Goal: Task Accomplishment & Management: Use online tool/utility

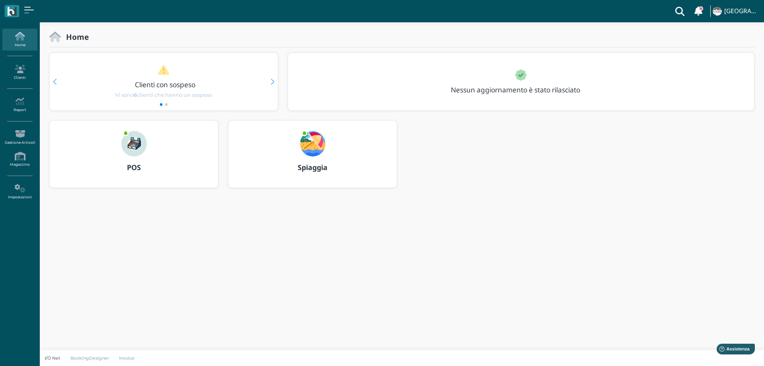
click at [313, 146] on img at bounding box center [312, 143] width 25 height 25
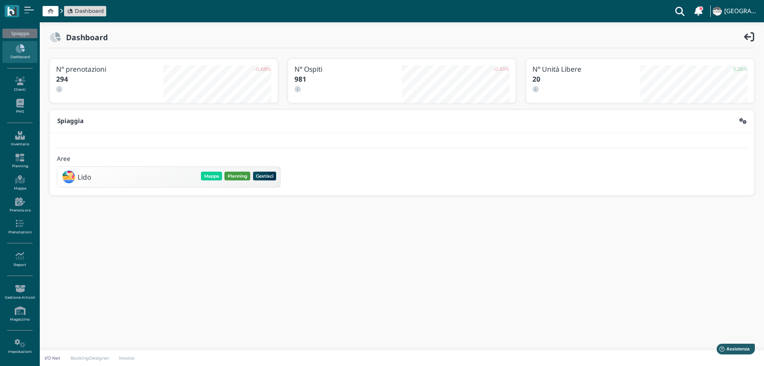
click at [237, 177] on button "Planning" at bounding box center [237, 175] width 26 height 9
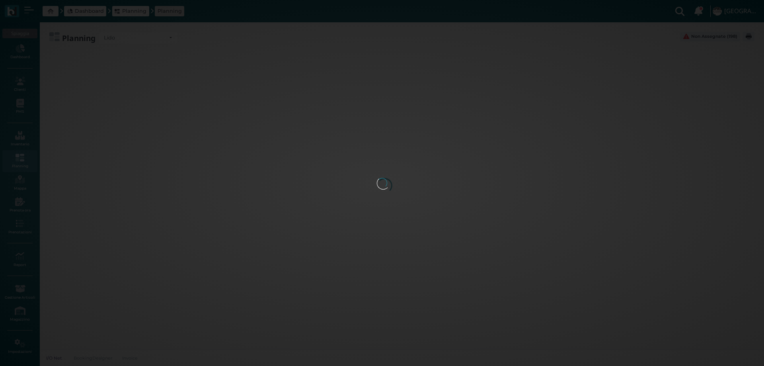
type input "3.8"
type input "55"
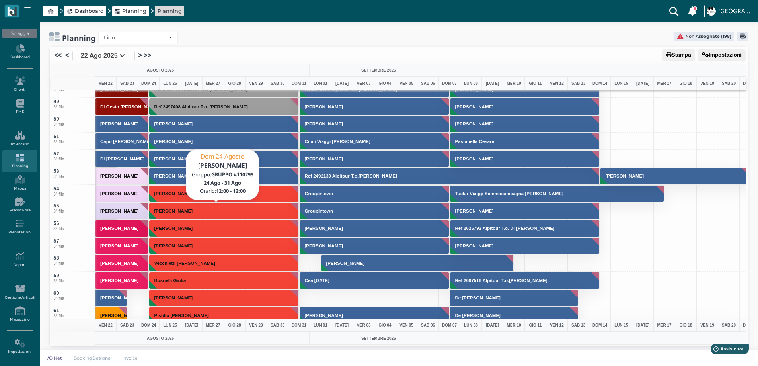
scroll to position [835, 0]
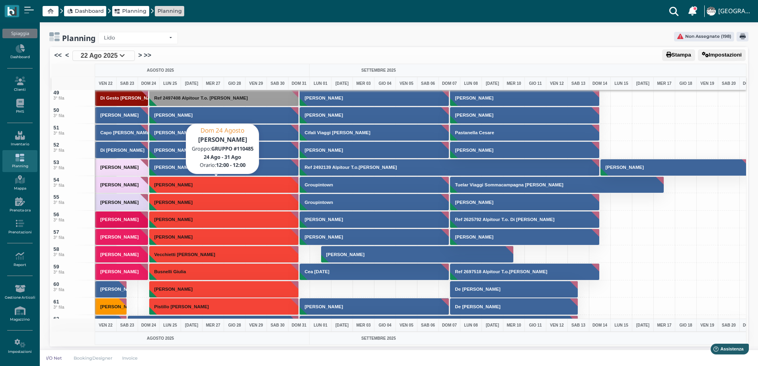
click at [160, 184] on h3 "[PERSON_NAME]" at bounding box center [173, 184] width 45 height 5
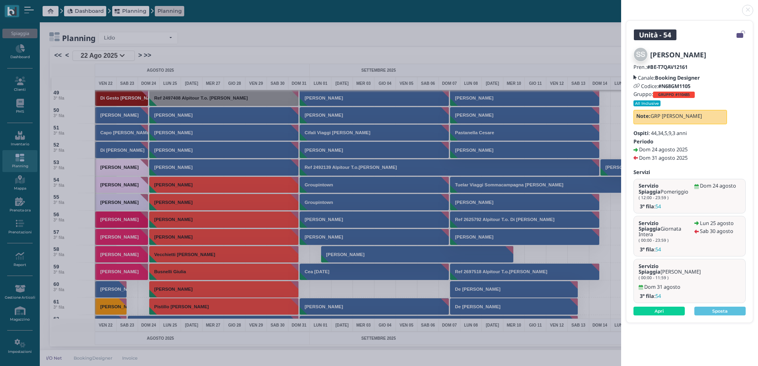
click at [621, 6] on link at bounding box center [621, 6] width 0 height 0
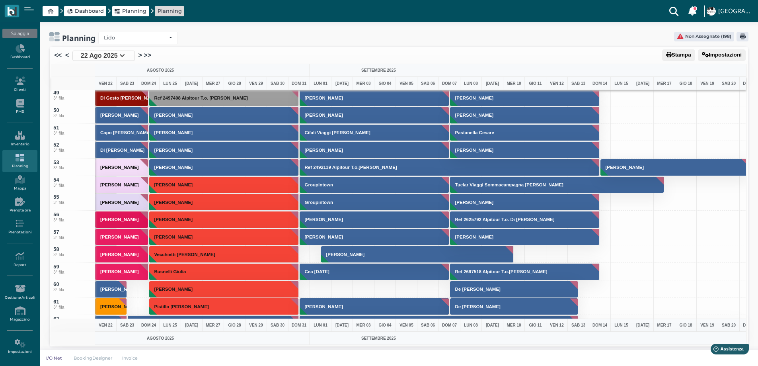
click at [177, 186] on h3 "[PERSON_NAME]" at bounding box center [173, 184] width 45 height 5
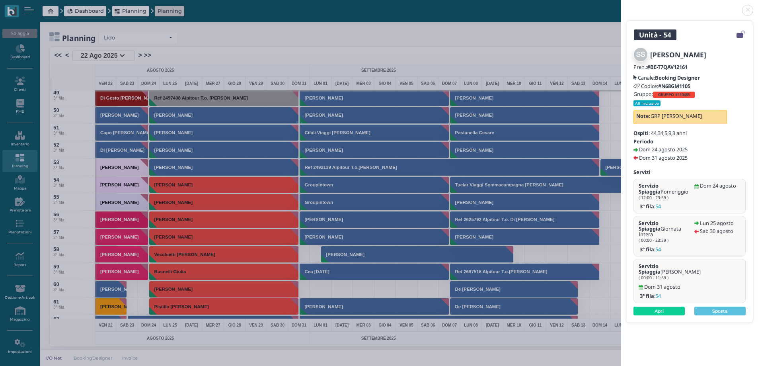
click at [647, 103] on small "All Inclusive" at bounding box center [646, 103] width 27 height 6
click at [659, 306] on link "Apri" at bounding box center [658, 310] width 51 height 9
click at [621, 6] on link at bounding box center [621, 6] width 0 height 0
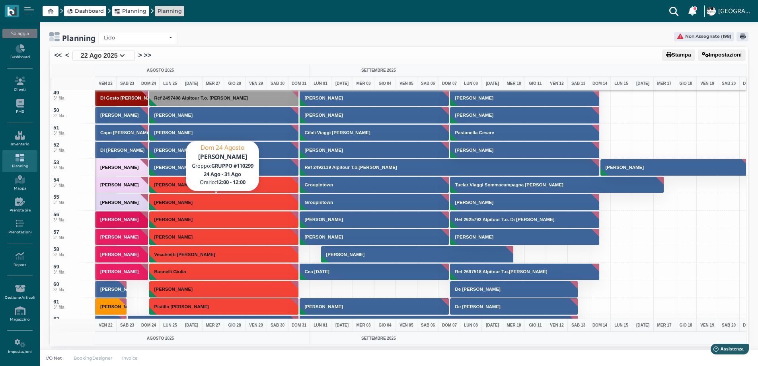
click at [181, 205] on button "[PERSON_NAME]" at bounding box center [224, 201] width 150 height 17
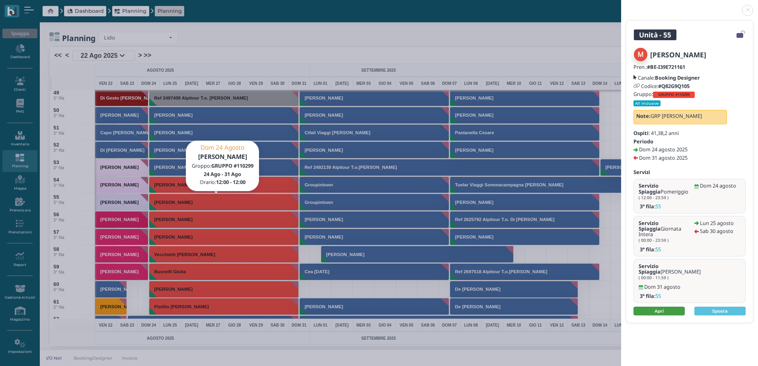
click at [669, 306] on link "Apri" at bounding box center [658, 310] width 51 height 9
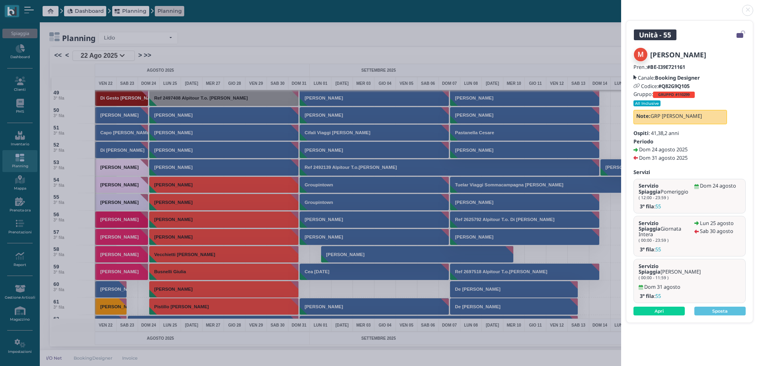
drag, startPoint x: 746, startPoint y: 13, endPoint x: 735, endPoint y: 12, distance: 10.7
click at [621, 6] on link at bounding box center [621, 6] width 0 height 0
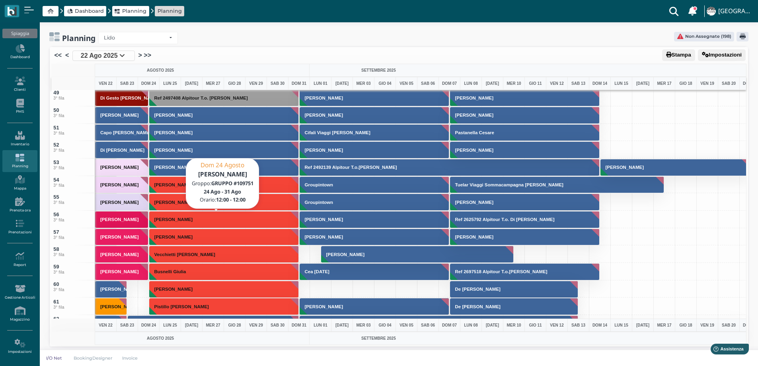
click at [175, 220] on h3 "[PERSON_NAME]" at bounding box center [173, 219] width 45 height 5
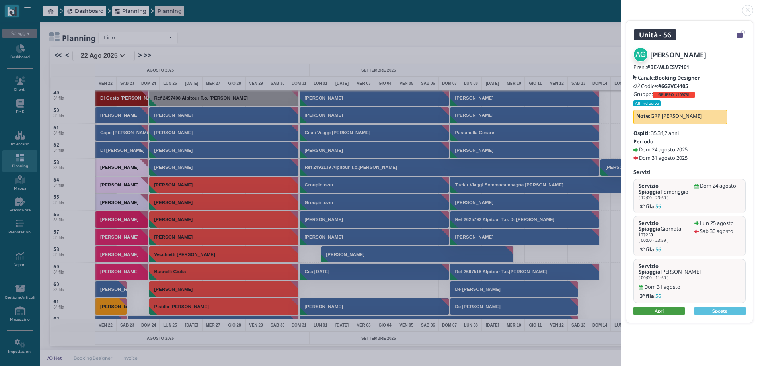
click at [646, 306] on link "Apri" at bounding box center [658, 310] width 51 height 9
click at [621, 6] on link at bounding box center [621, 6] width 0 height 0
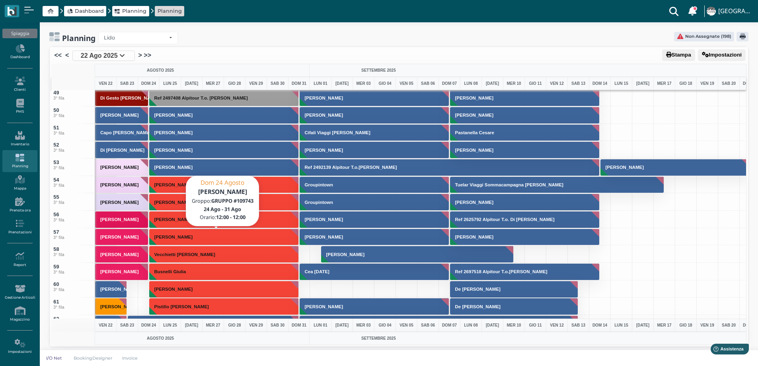
click at [169, 235] on h3 "[PERSON_NAME]" at bounding box center [173, 236] width 45 height 5
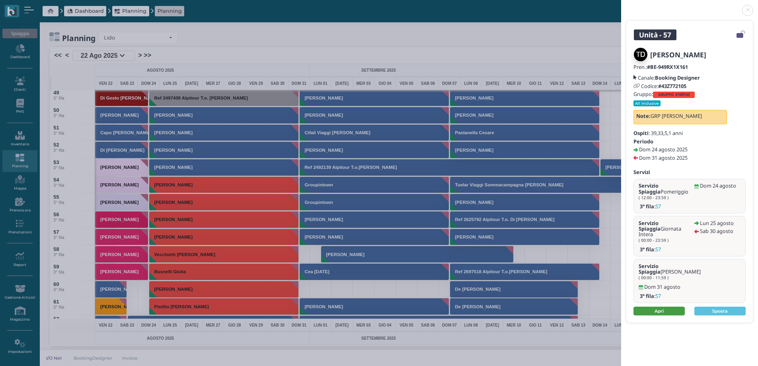
click at [650, 306] on link "Apri" at bounding box center [658, 310] width 51 height 9
drag, startPoint x: 744, startPoint y: 14, endPoint x: 726, endPoint y: 25, distance: 21.8
click at [621, 6] on link at bounding box center [621, 6] width 0 height 0
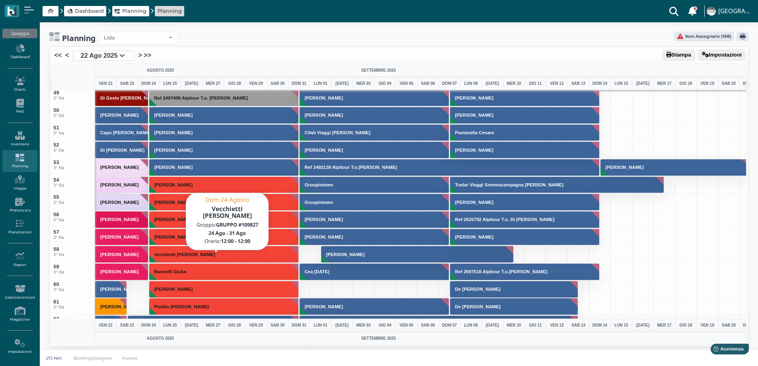
click at [170, 255] on h3 "Vecchietti [PERSON_NAME]" at bounding box center [184, 254] width 67 height 5
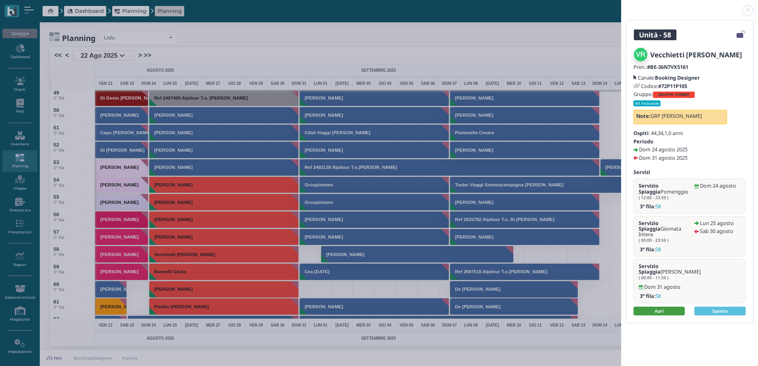
click at [662, 306] on link "Apri" at bounding box center [658, 310] width 51 height 9
click at [621, 6] on link at bounding box center [621, 6] width 0 height 0
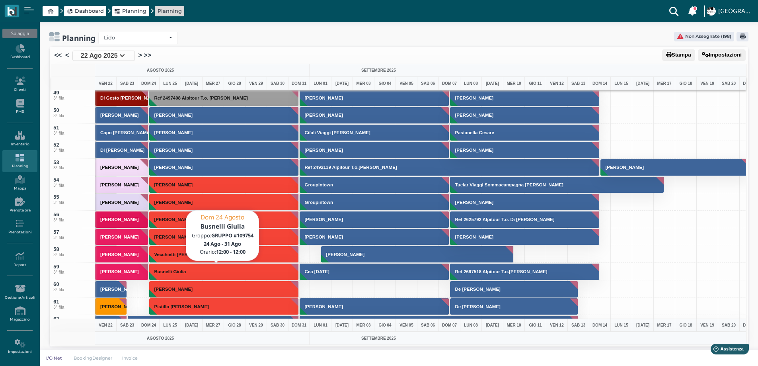
click at [177, 273] on h3 "Busnelli Giulia" at bounding box center [170, 271] width 38 height 5
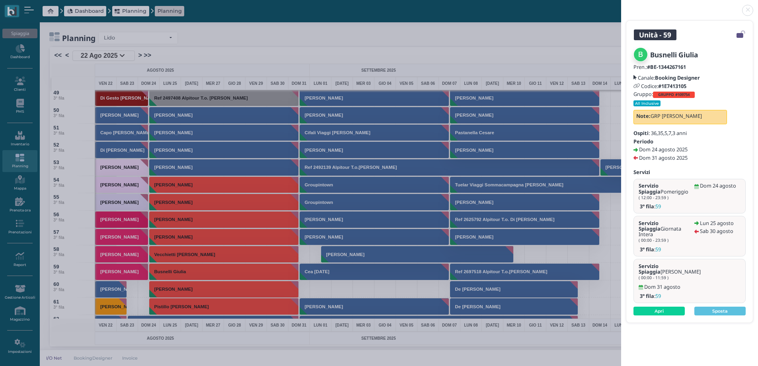
click at [655, 301] on div "Busnelli Giulia Pren.: #BE-1344267161 Canale: Booking Designer Codice: #1E74131…" at bounding box center [689, 181] width 126 height 282
click at [652, 306] on link "Apri" at bounding box center [658, 310] width 51 height 9
click at [621, 6] on link at bounding box center [621, 6] width 0 height 0
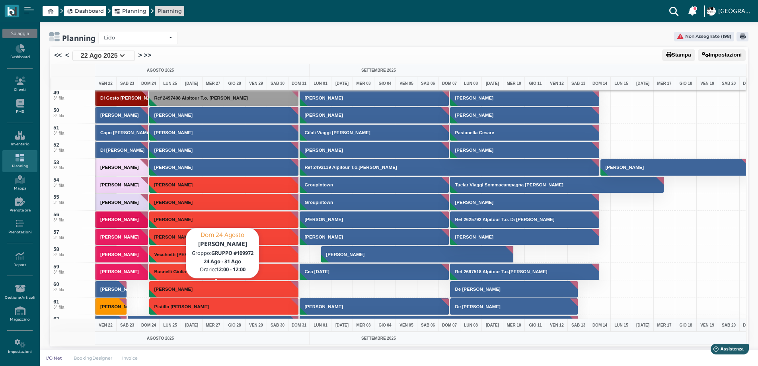
click at [156, 290] on h3 "[PERSON_NAME]" at bounding box center [173, 288] width 45 height 5
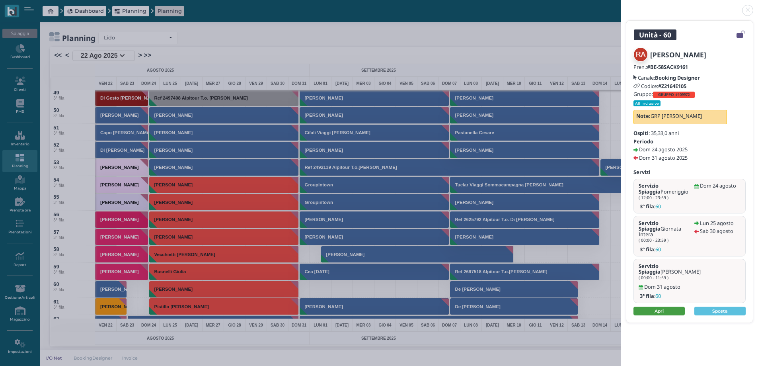
click at [659, 306] on link "Apri" at bounding box center [658, 310] width 51 height 9
click at [621, 6] on link at bounding box center [621, 6] width 0 height 0
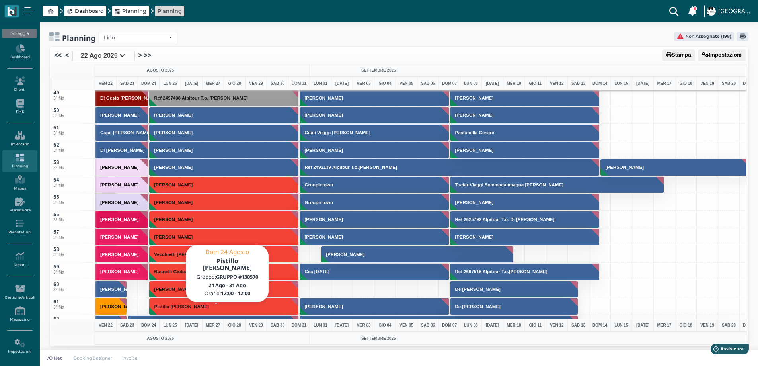
click at [170, 303] on button "Pistillo [PERSON_NAME]" at bounding box center [224, 306] width 150 height 17
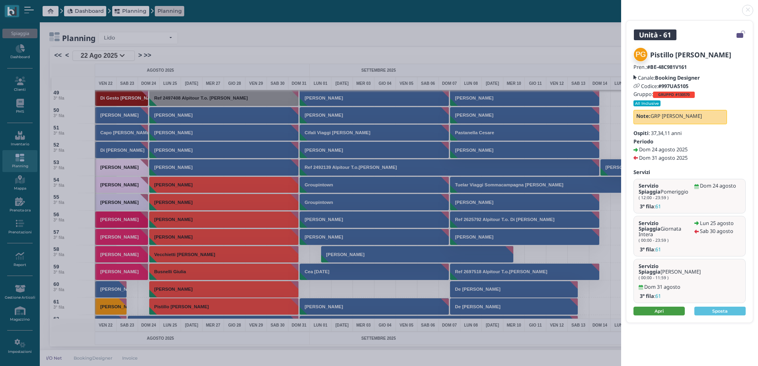
click at [668, 306] on link "Apri" at bounding box center [658, 310] width 51 height 9
drag, startPoint x: 747, startPoint y: 10, endPoint x: 692, endPoint y: 36, distance: 60.3
click at [621, 6] on link at bounding box center [621, 6] width 0 height 0
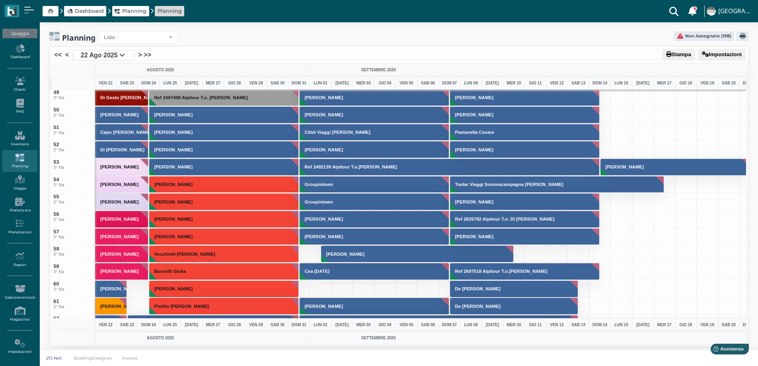
scroll to position [2, 0]
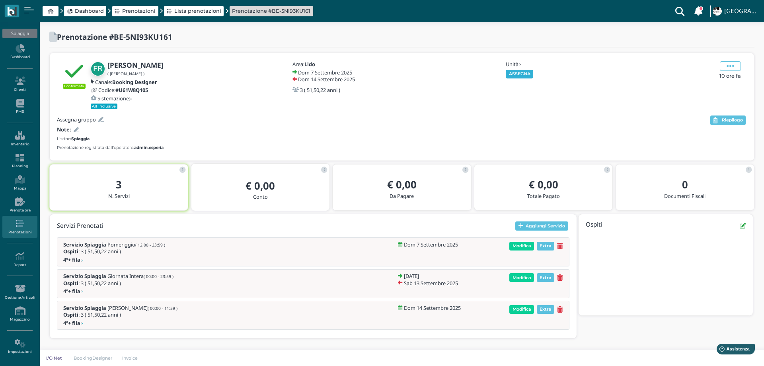
click at [517, 74] on button "ASSEGNA" at bounding box center [519, 74] width 27 height 9
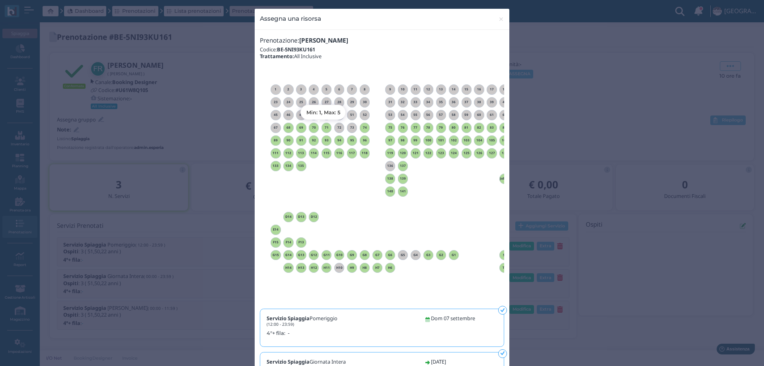
click at [324, 130] on div "71" at bounding box center [326, 128] width 10 height 10
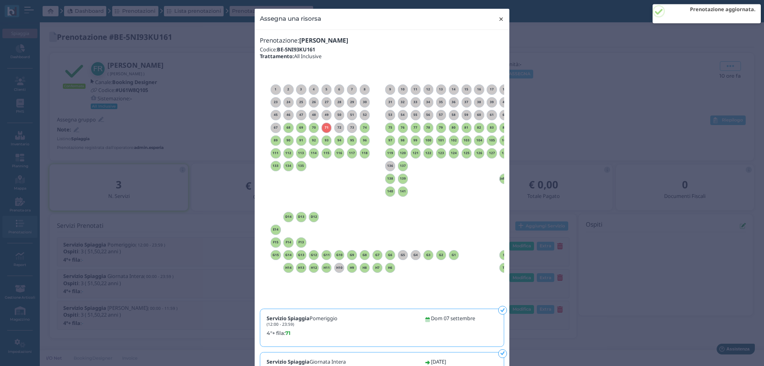
click at [498, 18] on span "×" at bounding box center [501, 19] width 6 height 10
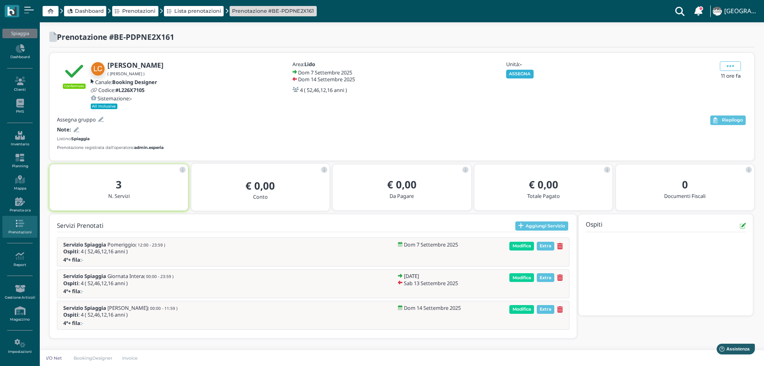
click at [513, 72] on button "ASSEGNA" at bounding box center [519, 74] width 27 height 9
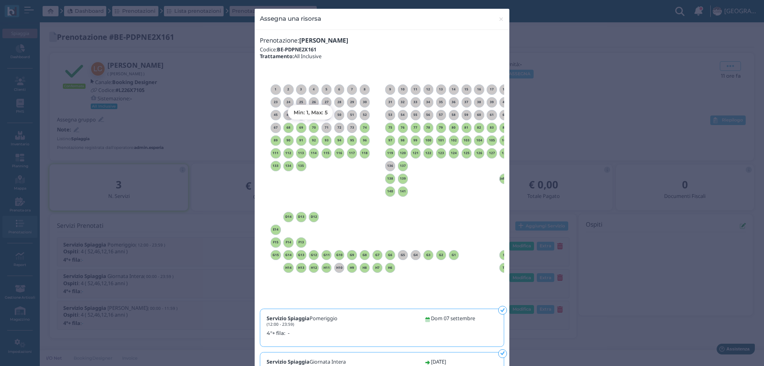
click at [313, 128] on h6 "70" at bounding box center [314, 128] width 10 height 4
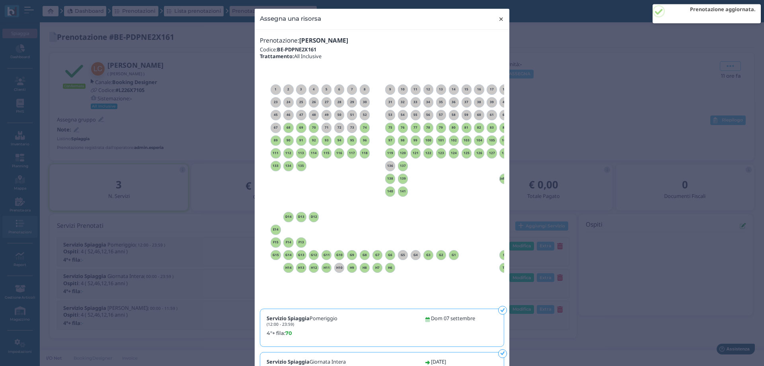
click at [498, 19] on span "×" at bounding box center [501, 19] width 6 height 10
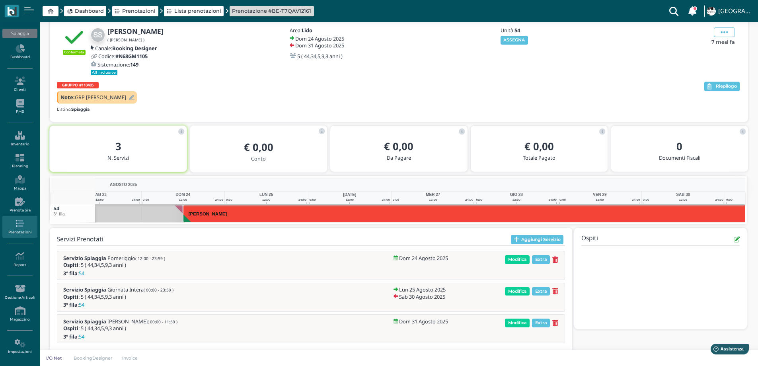
scroll to position [0, 58]
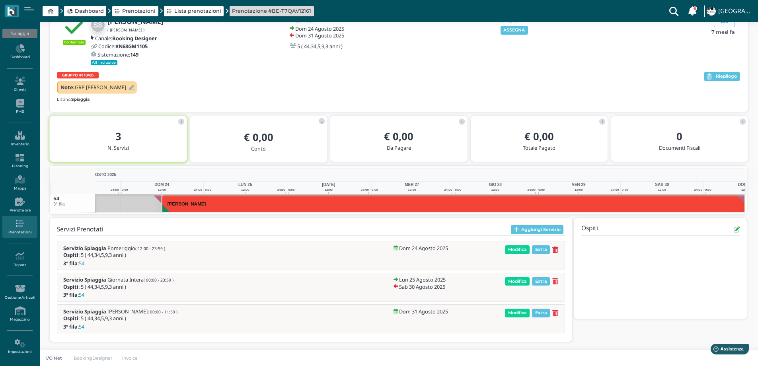
click at [109, 132] on div "3 N. Servizi" at bounding box center [118, 141] width 124 height 28
click at [126, 91] on div at bounding box center [130, 88] width 8 height 8
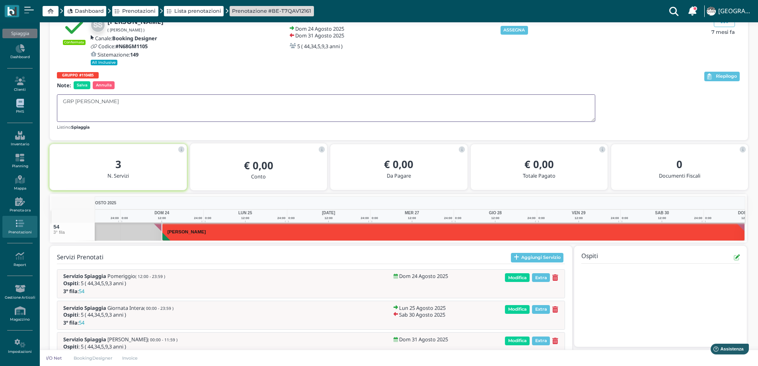
drag, startPoint x: 110, startPoint y: 101, endPoint x: 12, endPoint y: 113, distance: 99.4
click at [12, 113] on div "Spiaggia Dashboard Clienti PMS Inventario Planning Mappa Prenota ora Prenotazio…" at bounding box center [379, 186] width 758 height 415
paste textarea "GRP MICCOLI"
type textarea "GRP MICCOLI"
click at [78, 84] on span "Salva" at bounding box center [82, 85] width 17 height 8
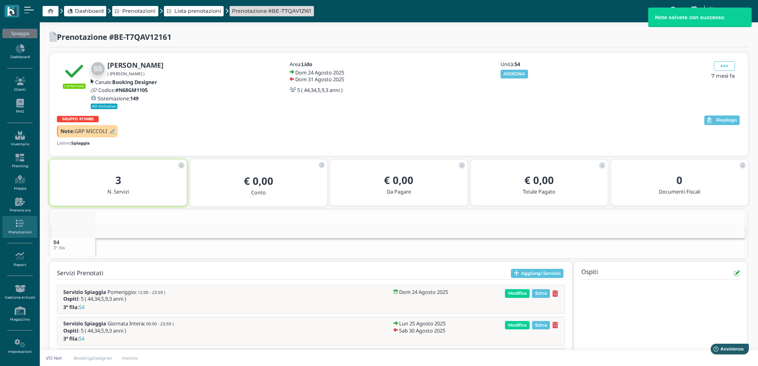
scroll to position [0, 37]
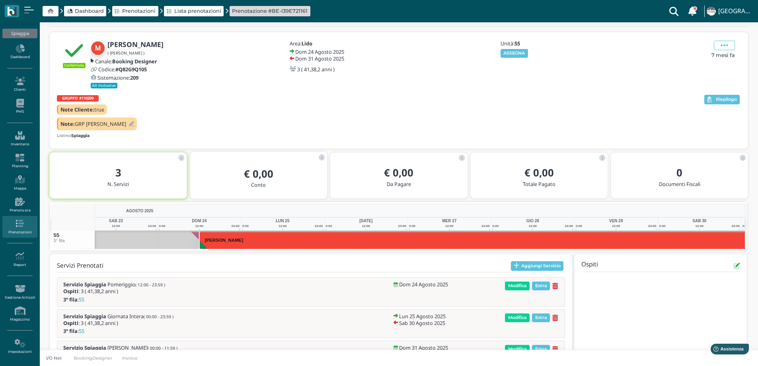
scroll to position [0, 58]
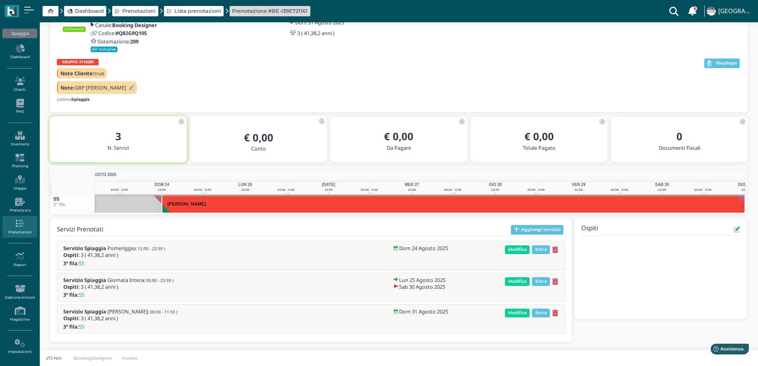
click at [129, 87] on icon at bounding box center [132, 87] width 6 height 5
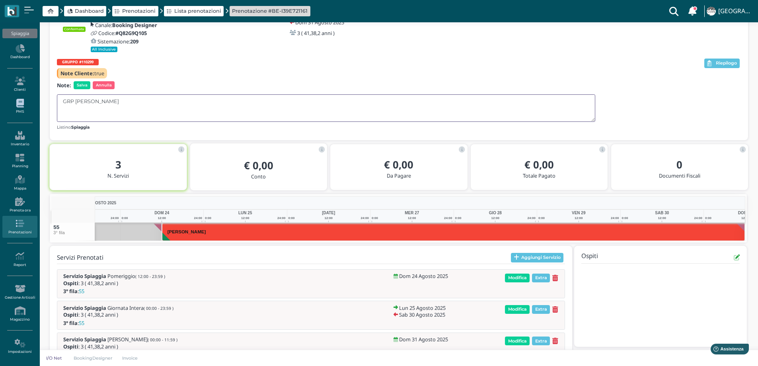
drag, startPoint x: 55, startPoint y: 105, endPoint x: 26, endPoint y: 105, distance: 29.0
click at [26, 105] on div "Spiaggia Dashboard Clienti PMS Inventario Planning Mappa Prenota ora Prenotazio…" at bounding box center [379, 179] width 758 height 428
paste textarea "GRP MICCOLI"
type textarea "GRP MICCOLI"
click at [86, 90] on div "GRUPPO #110299 Note Cliente: true Note: Salva Annulla GRP MICCOLI Listino: Spia…" at bounding box center [380, 94] width 646 height 74
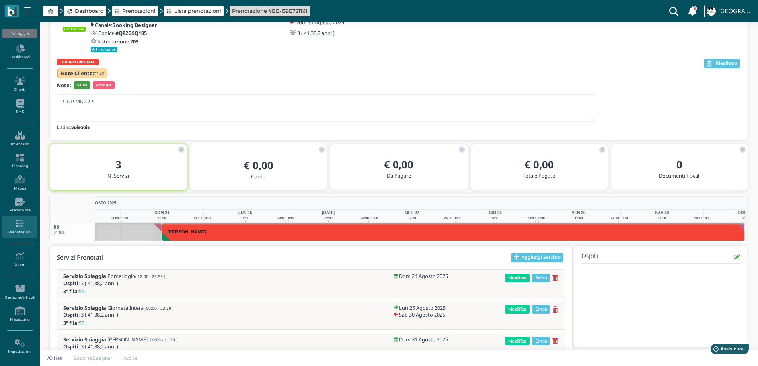
click at [88, 83] on span "Salva" at bounding box center [82, 85] width 17 height 8
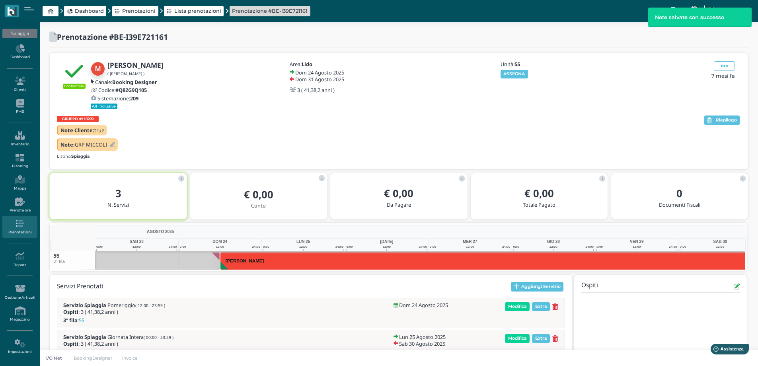
scroll to position [3, 0]
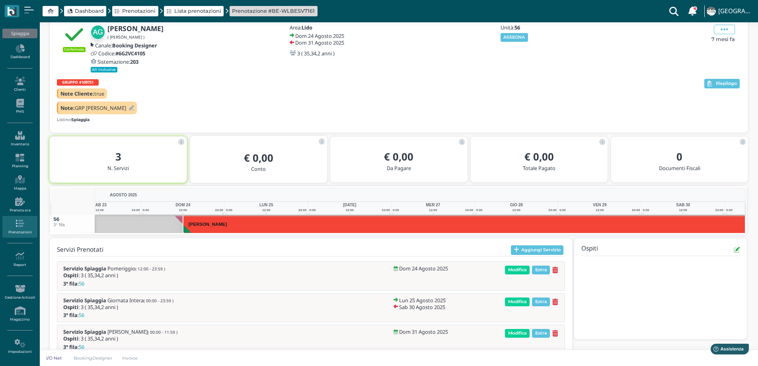
scroll to position [0, 58]
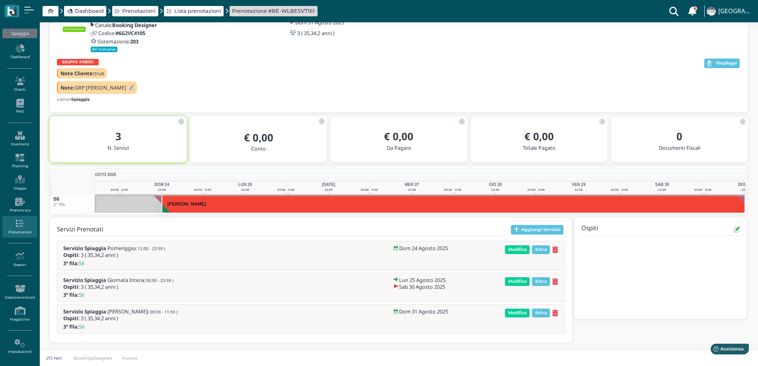
click at [129, 89] on icon at bounding box center [132, 87] width 6 height 5
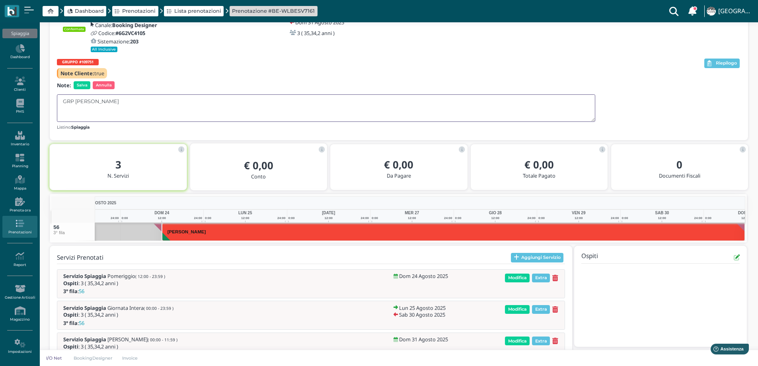
drag, startPoint x: 99, startPoint y: 99, endPoint x: 67, endPoint y: 102, distance: 32.4
click at [67, 102] on textarea "GRP [PERSON_NAME]" at bounding box center [326, 107] width 538 height 27
type textarea "G"
paste textarea "GRP MICCOLI"
type textarea "GRP MICCOLI"
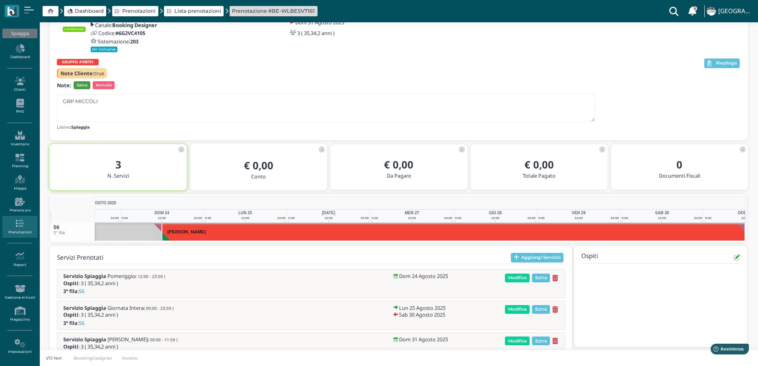
click at [85, 85] on span "Salva" at bounding box center [82, 85] width 17 height 8
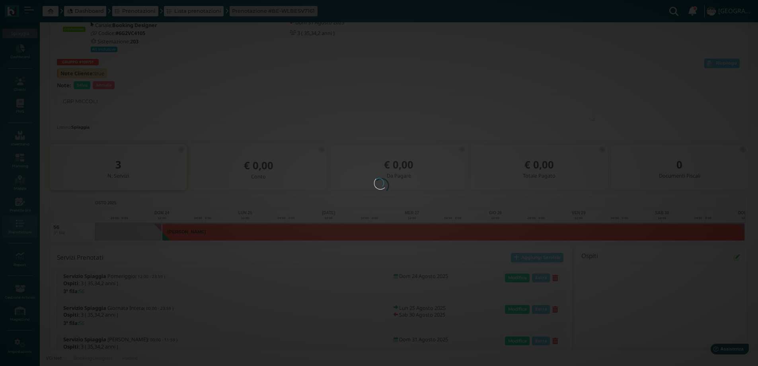
scroll to position [0, 0]
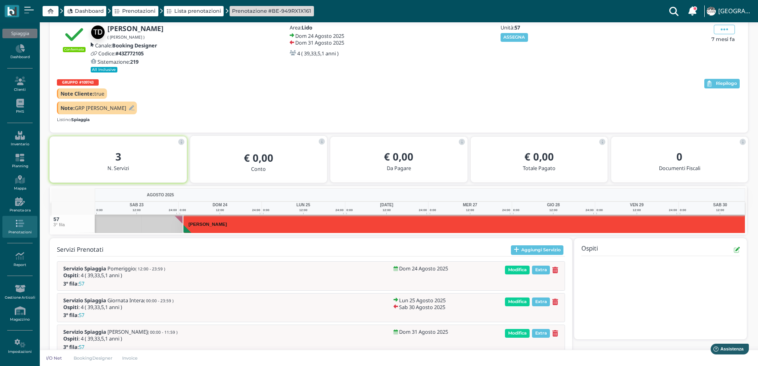
scroll to position [0, 37]
click at [105, 146] on div "Confermata [PERSON_NAME] ( [PERSON_NAME] ) Canale: Booking Designer Codice: #43…" at bounding box center [398, 190] width 699 height 349
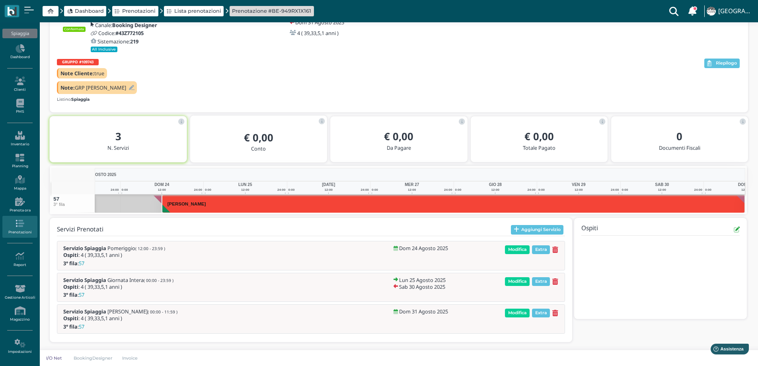
click at [110, 86] on div "Note: GRP [PERSON_NAME]" at bounding box center [97, 87] width 80 height 13
click at [129, 87] on icon at bounding box center [132, 87] width 6 height 5
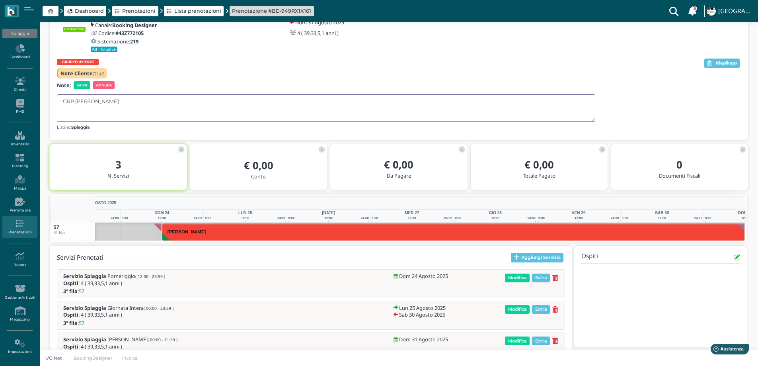
drag, startPoint x: 99, startPoint y: 101, endPoint x: 53, endPoint y: 103, distance: 45.4
click at [53, 103] on div "Confermata Terrone Domenico ( Domenico Terrone ) Canale: Booking Designer Codic…" at bounding box center [399, 68] width 698 height 144
paste textarea "GRP MICCOLI"
type textarea "GRP MICCOLI"
click at [84, 84] on span "Salva" at bounding box center [82, 85] width 17 height 8
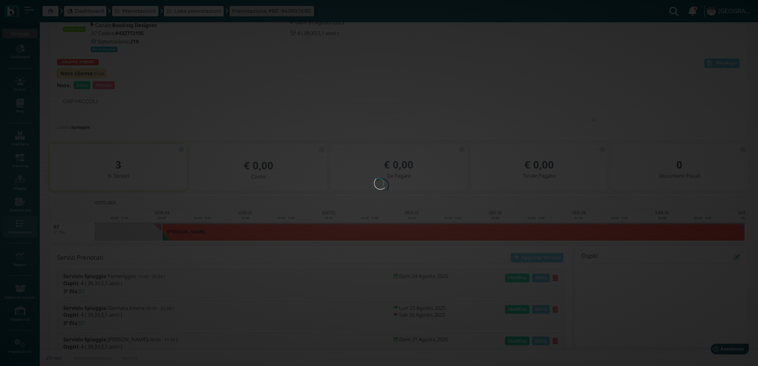
scroll to position [0, 0]
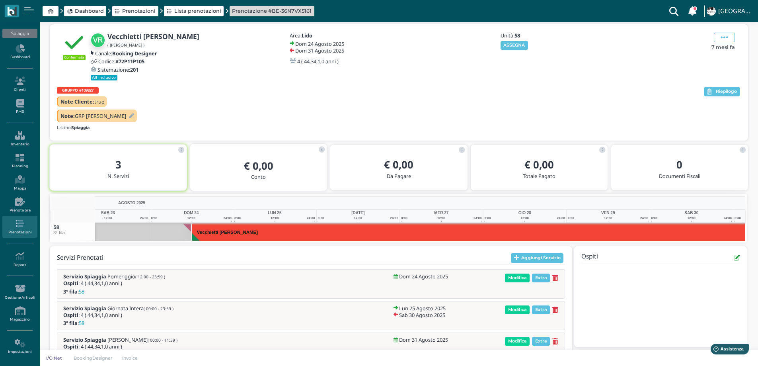
scroll to position [57, 0]
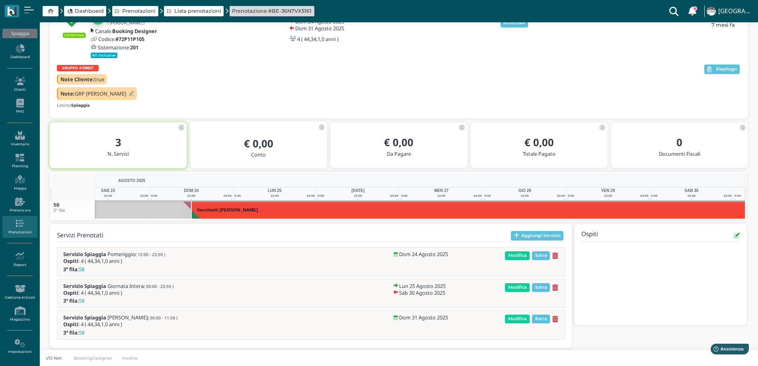
click at [109, 145] on div "Confermata Vecchietti [PERSON_NAME] ( [PERSON_NAME] ) Canale: Booking Designer …" at bounding box center [398, 176] width 699 height 349
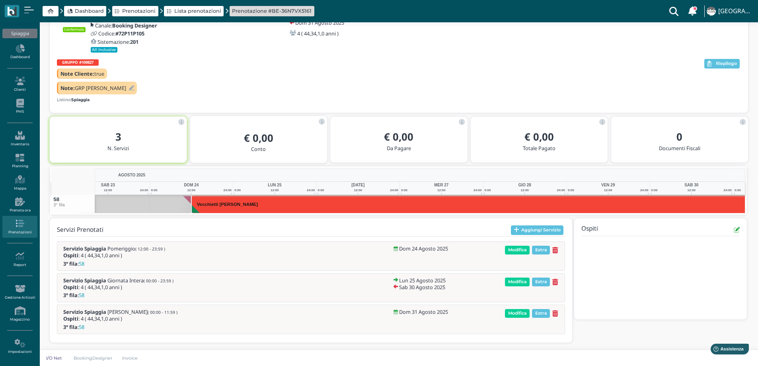
scroll to position [0, 0]
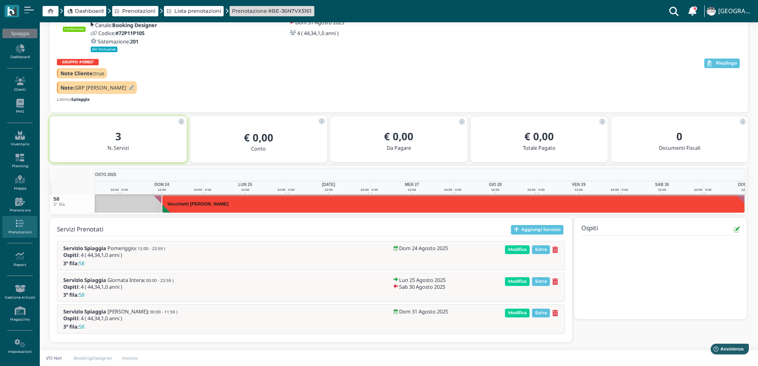
click at [129, 87] on icon at bounding box center [132, 87] width 6 height 5
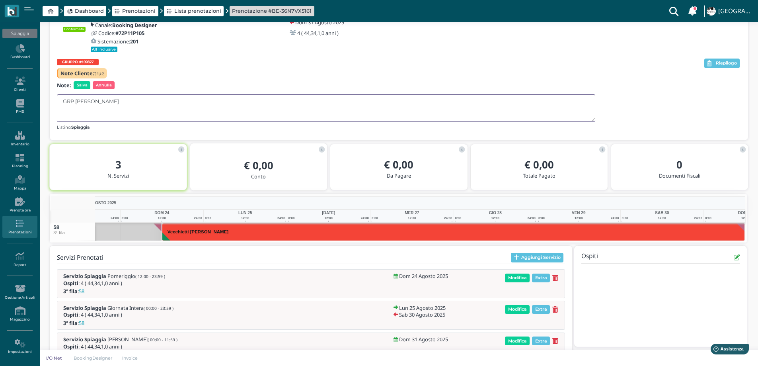
drag, startPoint x: 105, startPoint y: 103, endPoint x: 44, endPoint y: 101, distance: 61.7
click at [44, 101] on div "Prenotazione #BE-36N7VX5161 Confermata Vecchietti [PERSON_NAME] ( [PERSON_NAME]…" at bounding box center [399, 179] width 718 height 428
paste textarea "GRP MICCOLI"
type textarea "GRP MICCOLI"
click at [86, 84] on span "Salva" at bounding box center [82, 85] width 17 height 8
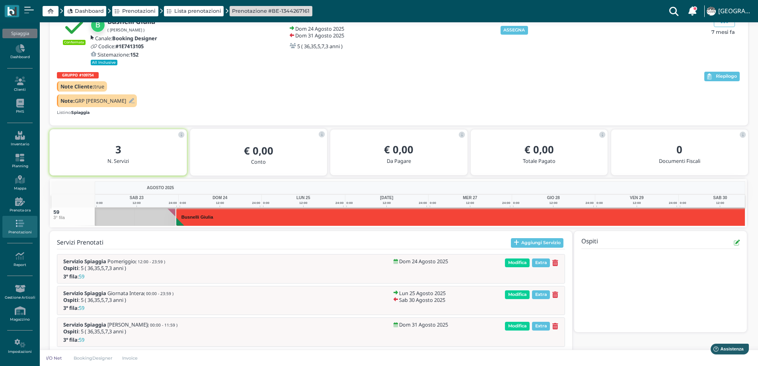
scroll to position [0, 58]
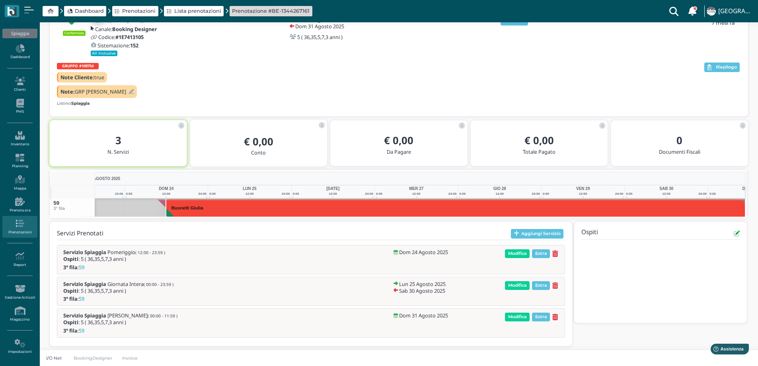
click at [110, 143] on div "3 N. Servizi € 0,00 Conto € 0,00 Da Pagare € 0,00 Totale Pagato 0 Documenti Fis…" at bounding box center [398, 144] width 699 height 50
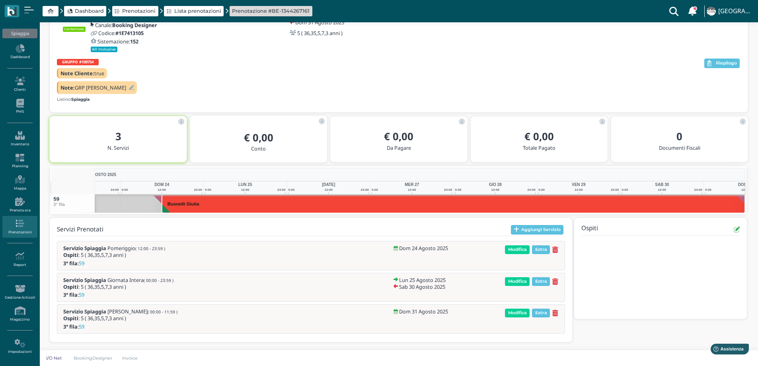
click at [129, 87] on icon at bounding box center [132, 87] width 6 height 5
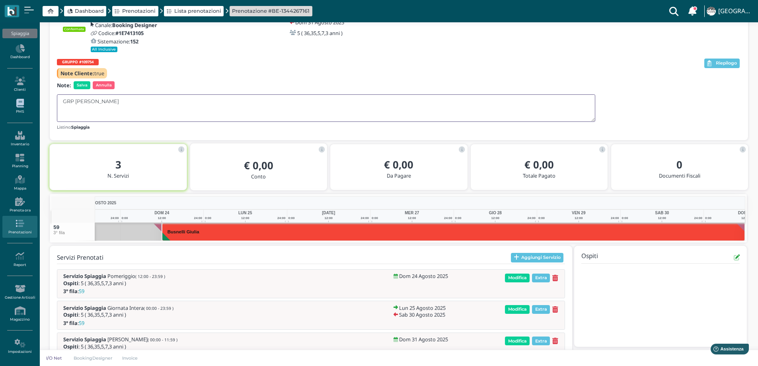
drag, startPoint x: 103, startPoint y: 103, endPoint x: 32, endPoint y: 102, distance: 70.8
click at [32, 102] on div "Spiaggia Dashboard Clienti PMS Inventario Planning [GEOGRAPHIC_DATA] Prenota or…" at bounding box center [379, 179] width 758 height 428
paste textarea "GRP MICCOLI"
type textarea "GRP MICCOLI"
click at [86, 83] on span "Salva" at bounding box center [82, 85] width 17 height 8
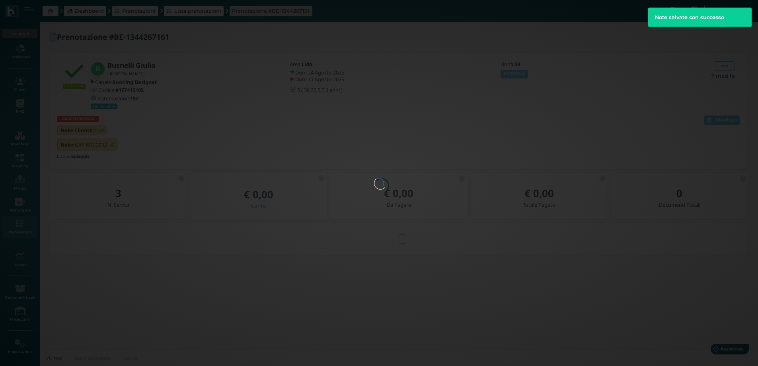
scroll to position [0, 0]
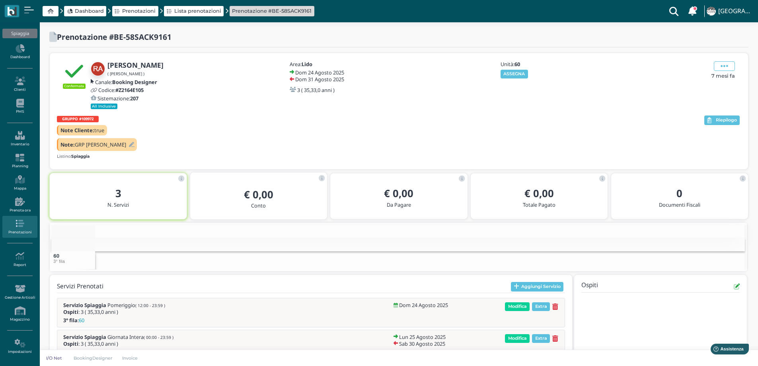
click at [110, 140] on div "GRUPPO #109972 Note Cliente: true Note: GRP [PERSON_NAME]: Spiaggia Riepilogo" at bounding box center [399, 137] width 684 height 49
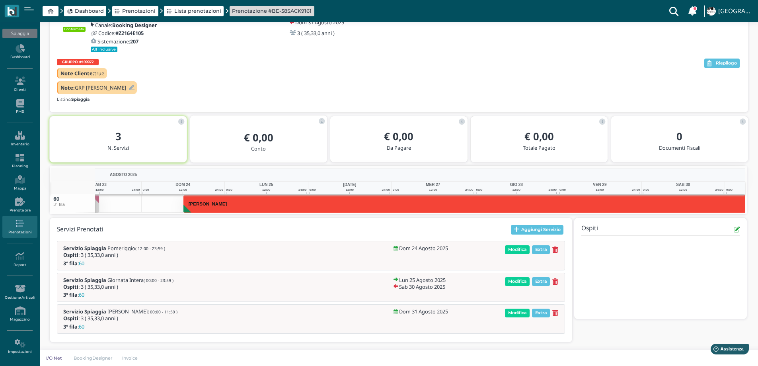
scroll to position [0, 58]
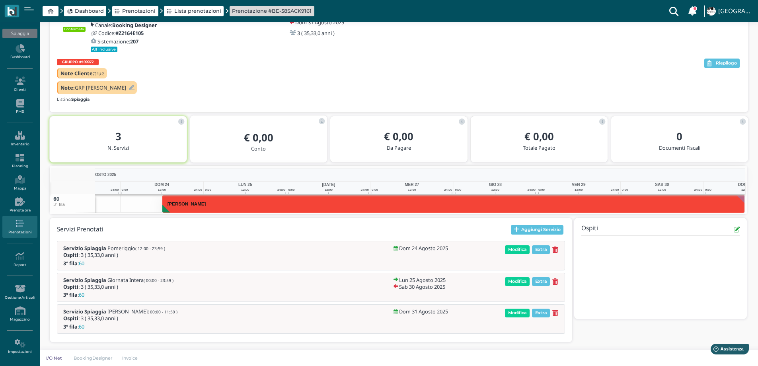
click at [126, 84] on div at bounding box center [130, 88] width 8 height 8
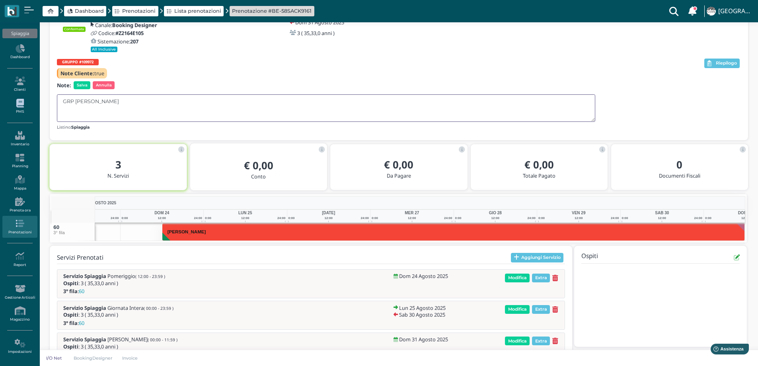
drag, startPoint x: 29, startPoint y: 101, endPoint x: 22, endPoint y: 101, distance: 6.8
click at [22, 101] on div "Spiaggia Dashboard Clienti PMS Inventario Planning Mappa Prenota ora Prenotazio…" at bounding box center [379, 179] width 758 height 428
paste textarea "GRP MICCOLI"
type textarea "GRP MICCOLI"
click at [79, 85] on span "Salva" at bounding box center [82, 85] width 17 height 8
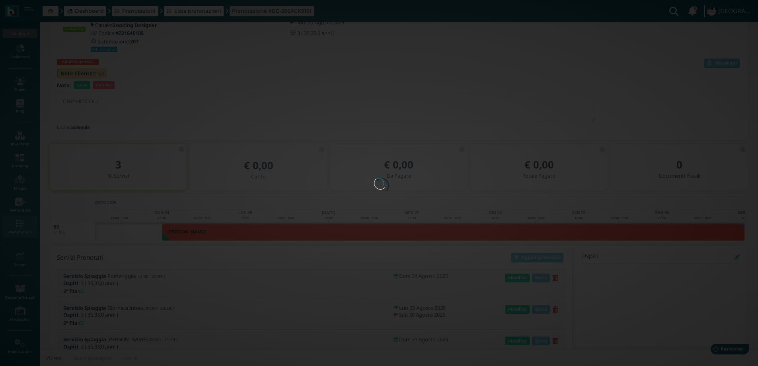
scroll to position [0, 0]
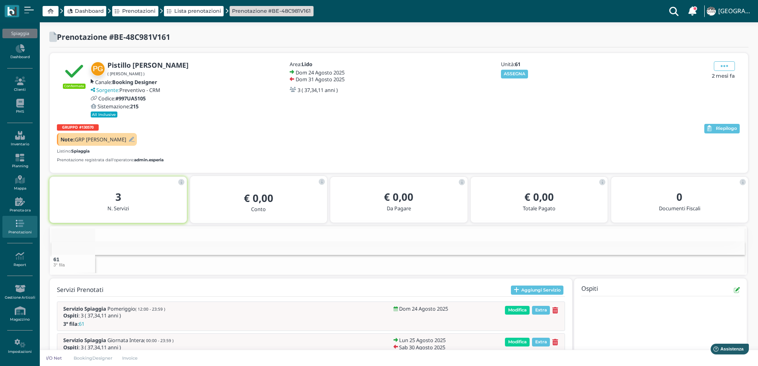
click at [110, 142] on div "Note: GRP [PERSON_NAME]" at bounding box center [97, 139] width 80 height 13
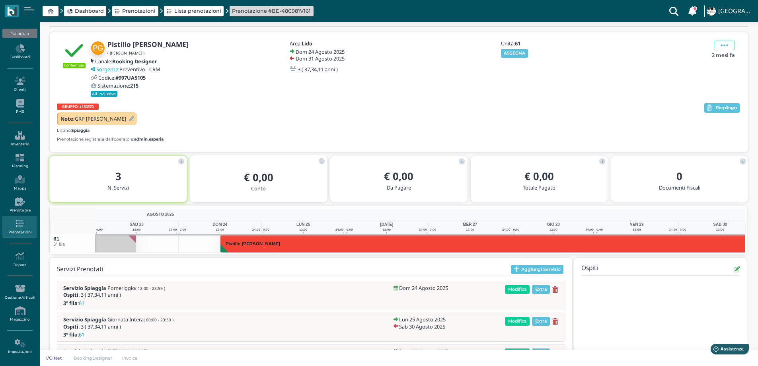
scroll to position [0, 58]
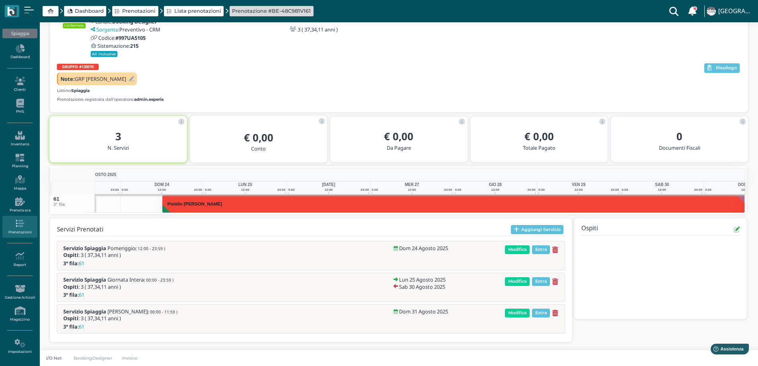
click at [129, 82] on icon at bounding box center [132, 78] width 6 height 5
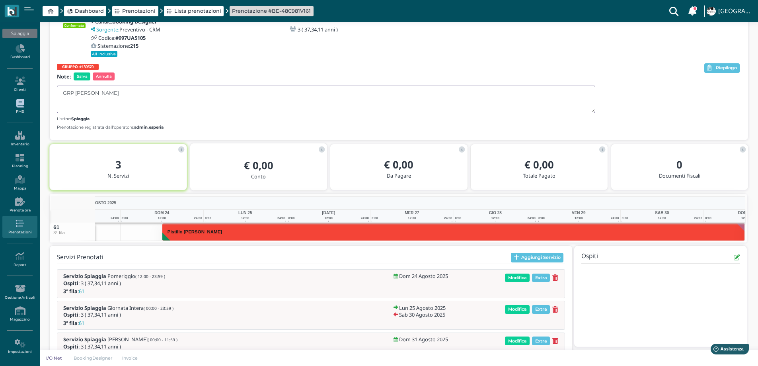
drag, startPoint x: 98, startPoint y: 94, endPoint x: 36, endPoint y: 95, distance: 62.1
click at [34, 95] on div "Spiaggia Dashboard Clienti PMS Inventario Planning [GEOGRAPHIC_DATA] Prenota or…" at bounding box center [379, 178] width 758 height 432
paste textarea "GRP MICCOLI"
type textarea "GRP MICCOLI"
click at [85, 76] on span "Salva" at bounding box center [82, 76] width 17 height 8
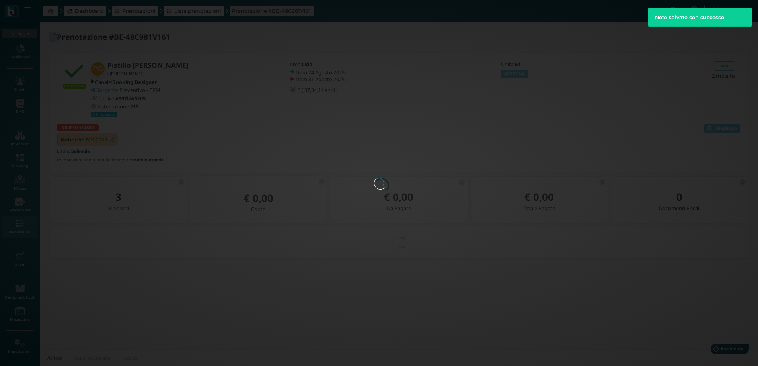
scroll to position [0, 0]
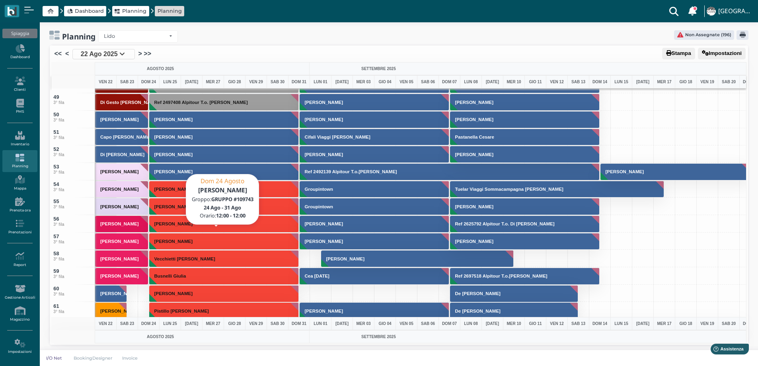
scroll to position [835, 0]
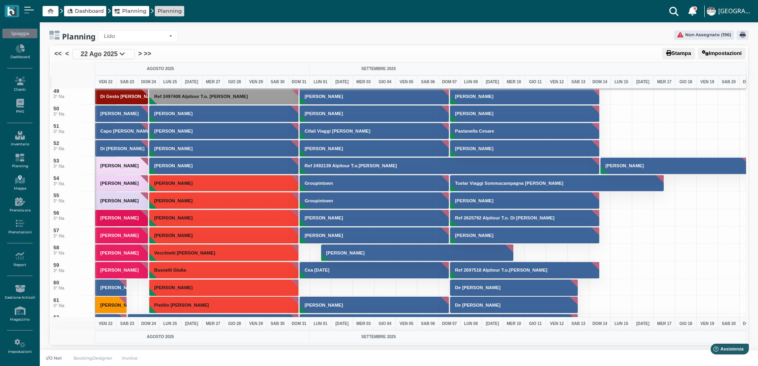
click at [22, 189] on link "Mappa" at bounding box center [19, 183] width 35 height 22
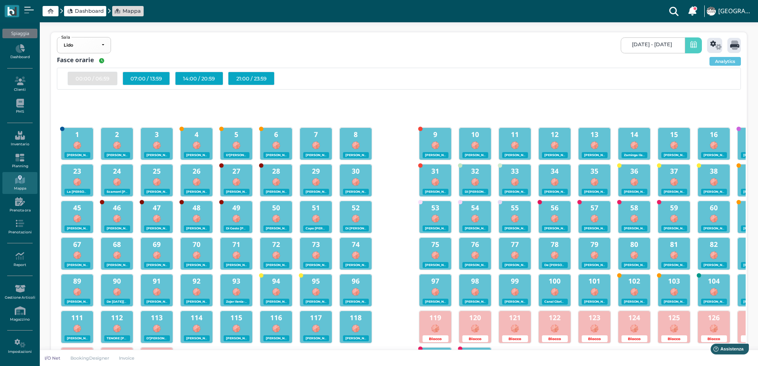
click at [638, 41] on link "[DATE] - [DATE]" at bounding box center [653, 45] width 64 height 16
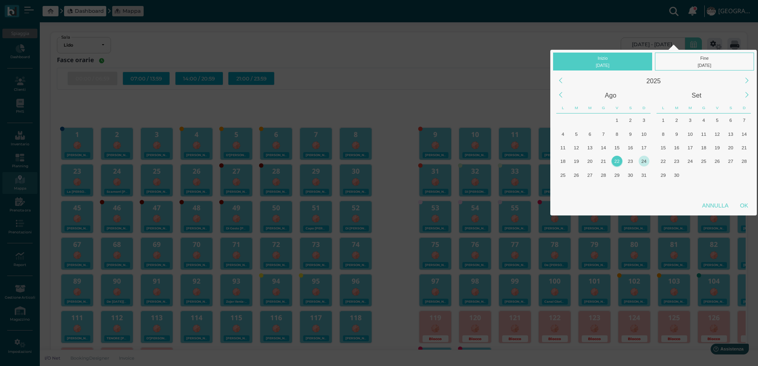
click at [642, 160] on div "24" at bounding box center [643, 161] width 11 height 11
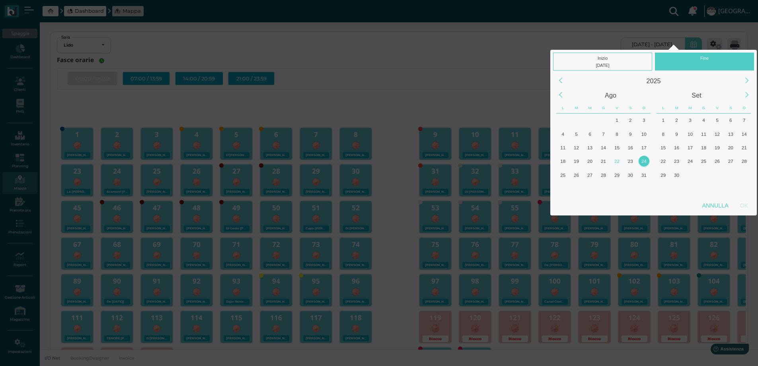
click at [738, 206] on div "OK" at bounding box center [744, 205] width 20 height 14
click at [642, 162] on div "24" at bounding box center [643, 161] width 11 height 11
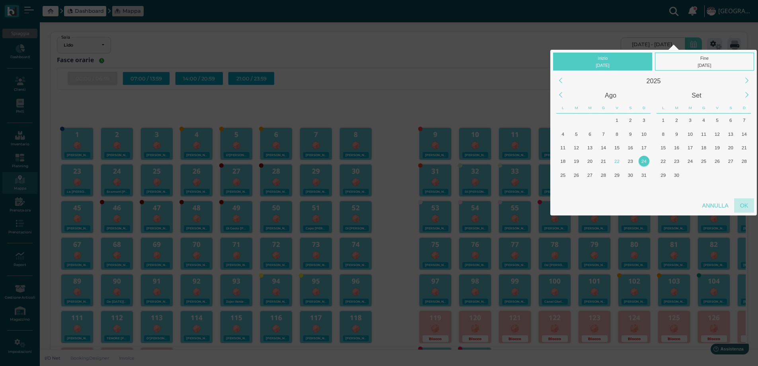
click at [746, 207] on div "OK" at bounding box center [744, 205] width 20 height 14
type input "[DATE] - [DATE]"
checkbox input "false"
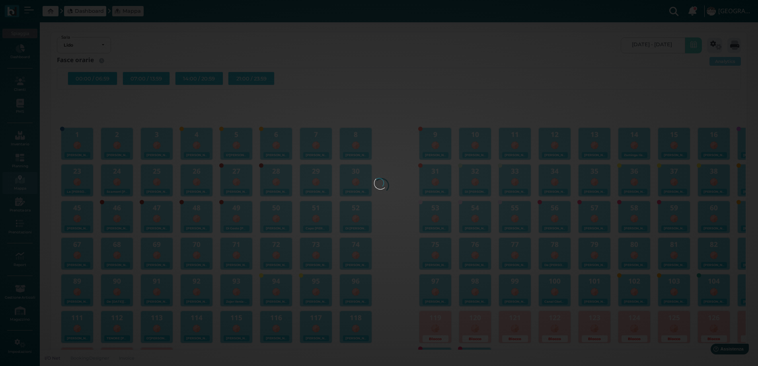
scroll to position [0, 76]
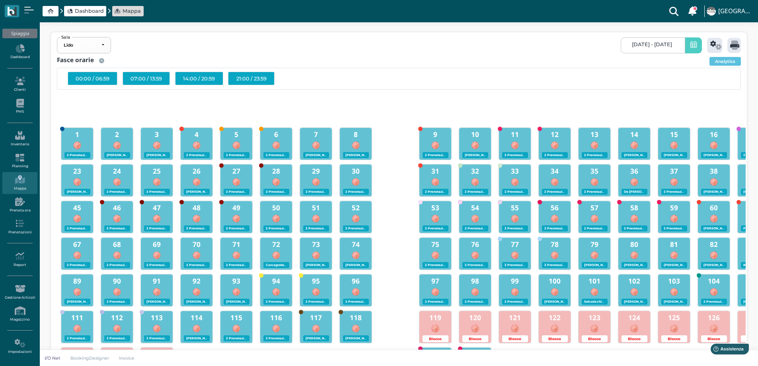
click at [148, 80] on div "07:00 / 13:59" at bounding box center [146, 79] width 47 height 14
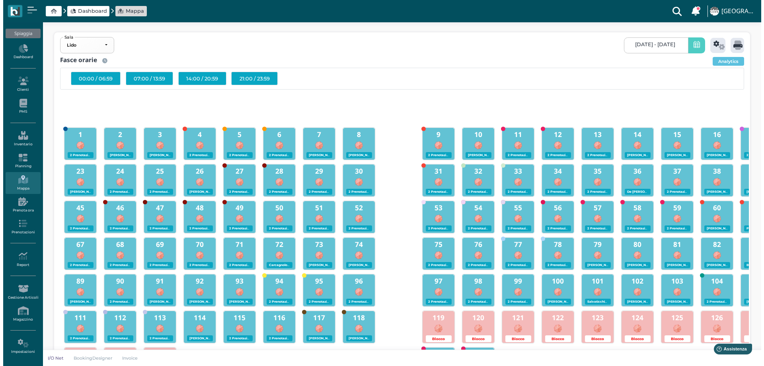
scroll to position [0, 0]
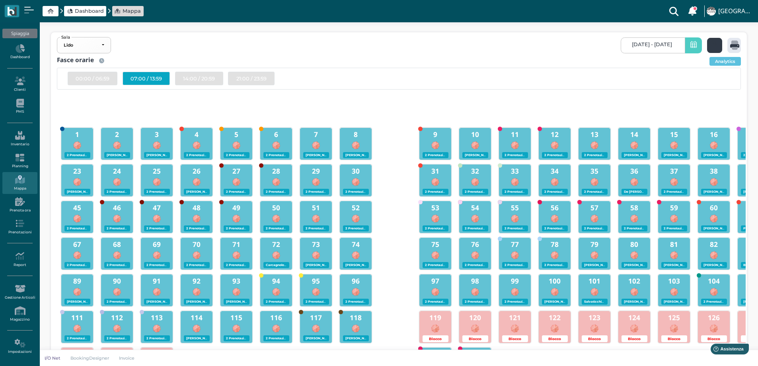
click at [716, 48] on icon at bounding box center [716, 45] width 12 height 9
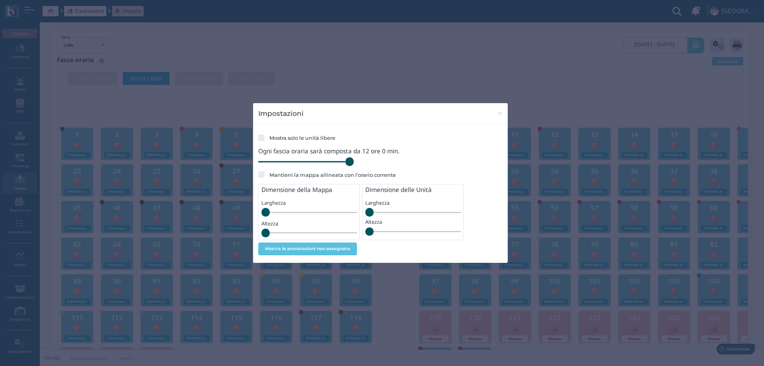
drag, startPoint x: 314, startPoint y: 162, endPoint x: 394, endPoint y: 157, distance: 80.1
type input "720"
click at [354, 162] on input "range" at bounding box center [305, 161] width 95 height 9
click at [501, 113] on span "×" at bounding box center [500, 113] width 6 height 10
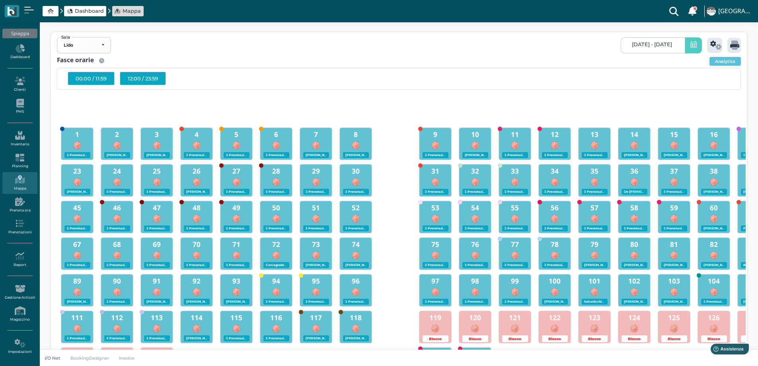
click at [736, 44] on icon at bounding box center [734, 45] width 9 height 9
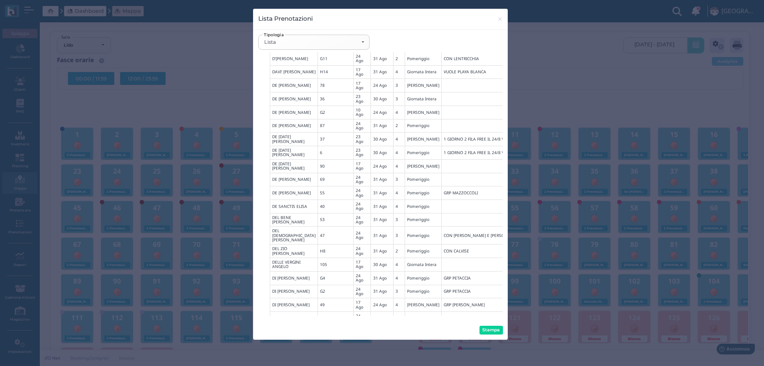
scroll to position [1243, 0]
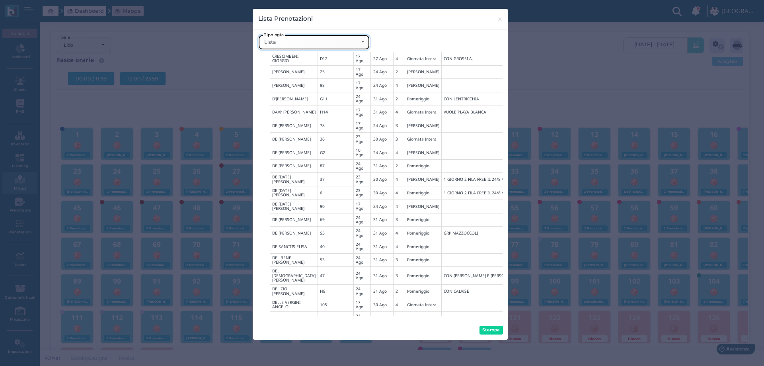
click at [293, 45] on div "Lista" at bounding box center [311, 42] width 94 height 6
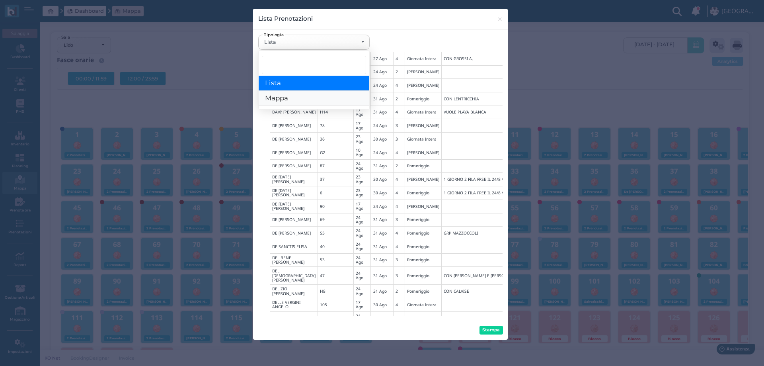
click at [272, 99] on span "Mappa" at bounding box center [276, 98] width 23 height 8
select select "map"
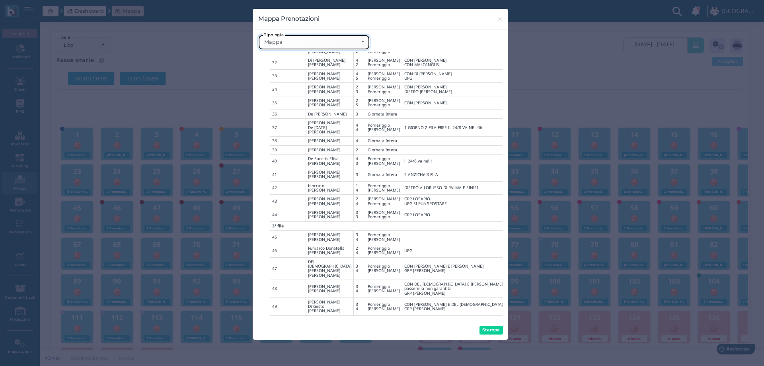
scroll to position [845, 0]
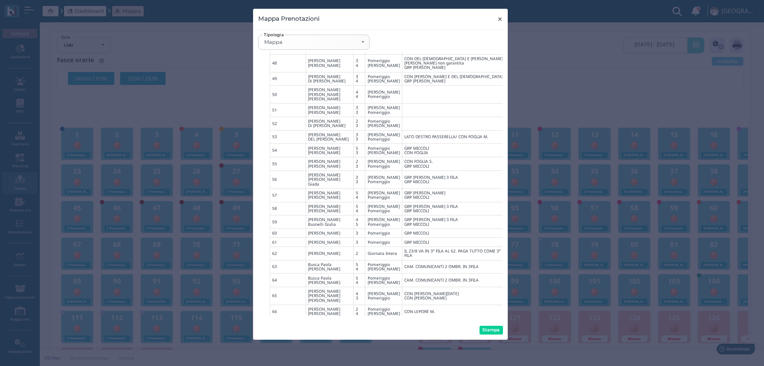
click at [499, 18] on span "×" at bounding box center [500, 19] width 6 height 10
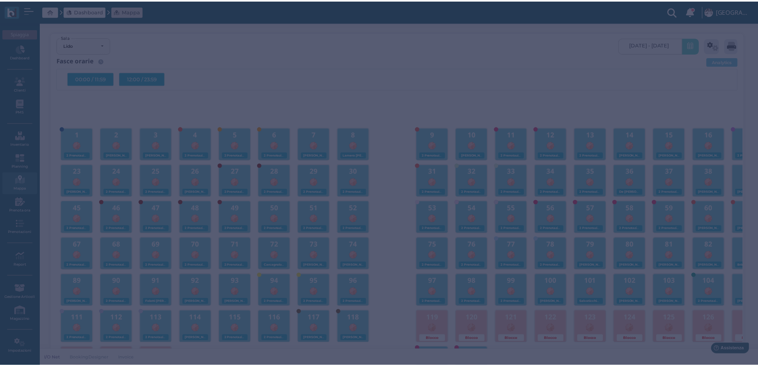
scroll to position [0, 0]
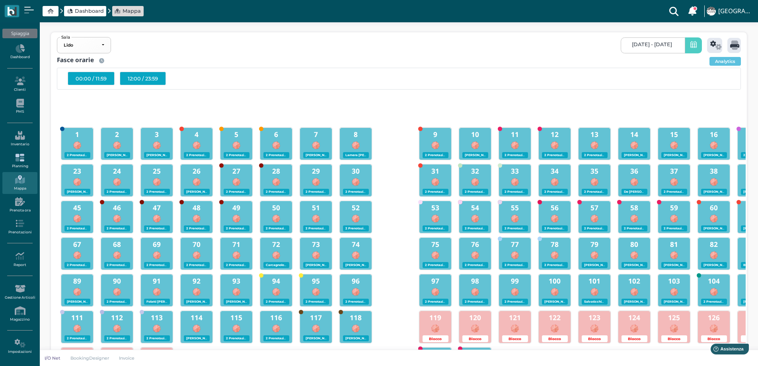
click at [18, 162] on link "Planning" at bounding box center [19, 161] width 35 height 22
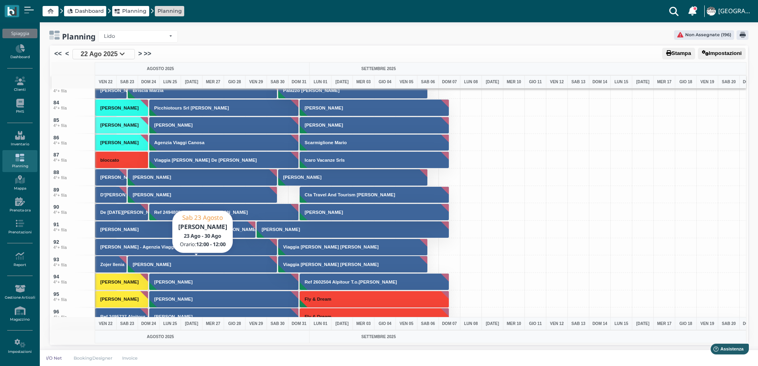
scroll to position [1591, 0]
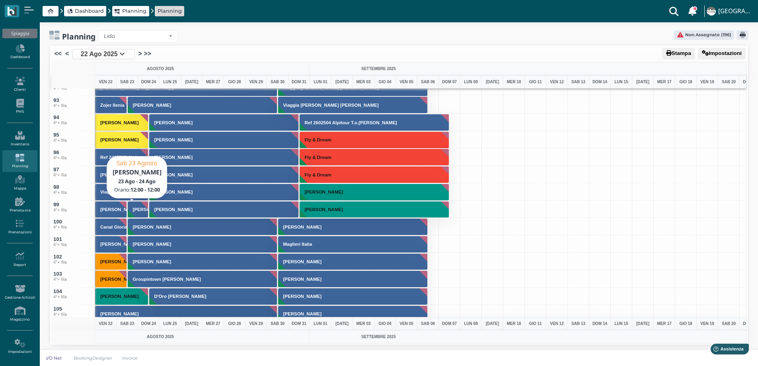
click at [140, 211] on h3 "[PERSON_NAME]" at bounding box center [152, 209] width 45 height 5
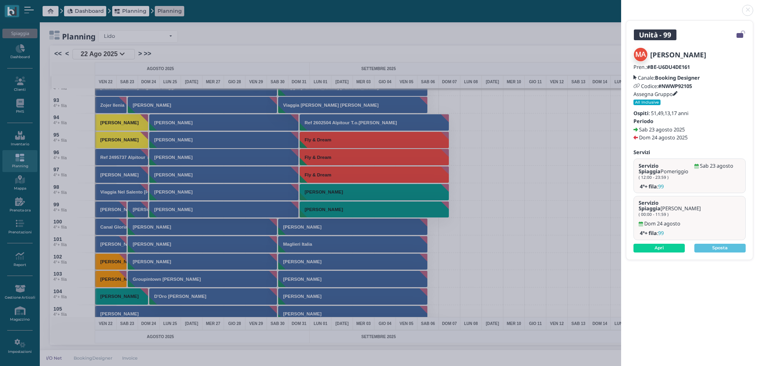
click at [621, 6] on link at bounding box center [621, 6] width 0 height 0
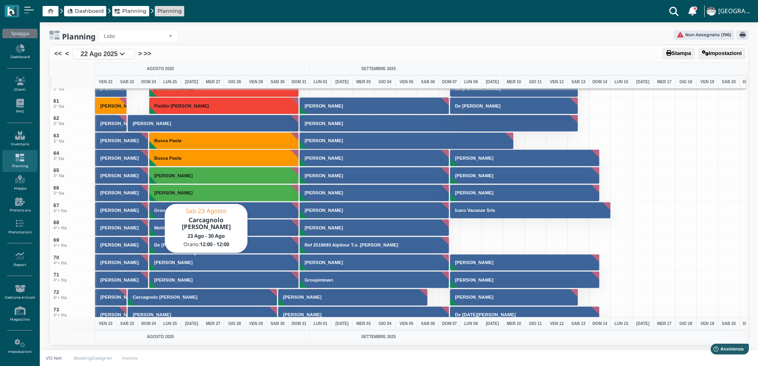
scroll to position [1074, 0]
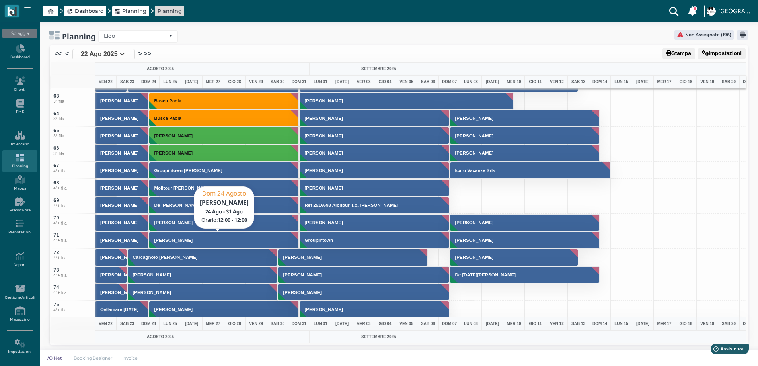
click at [172, 242] on button "[PERSON_NAME]" at bounding box center [224, 239] width 150 height 17
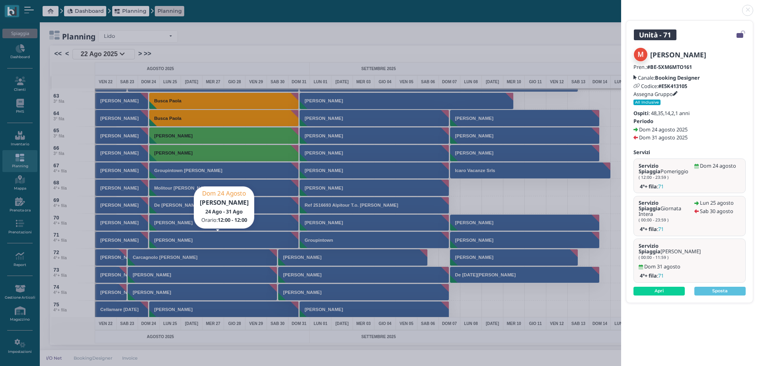
click at [179, 239] on div "Unità - 71 [PERSON_NAME] Pren.: #BE-5XM6MTO161 Canale: Booking Designer Codice:…" at bounding box center [379, 183] width 758 height 366
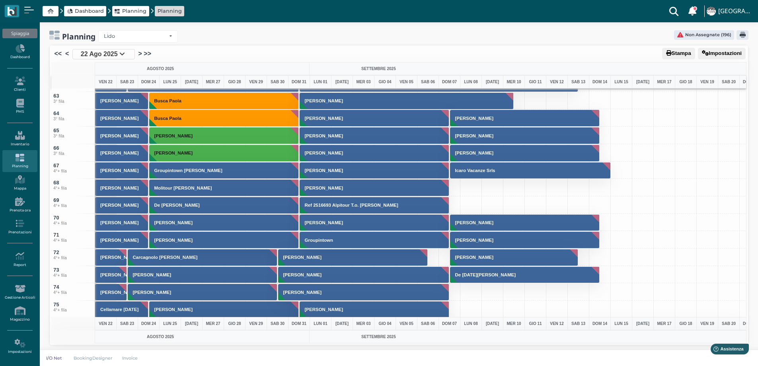
click at [179, 239] on h3 "[PERSON_NAME]" at bounding box center [173, 239] width 45 height 5
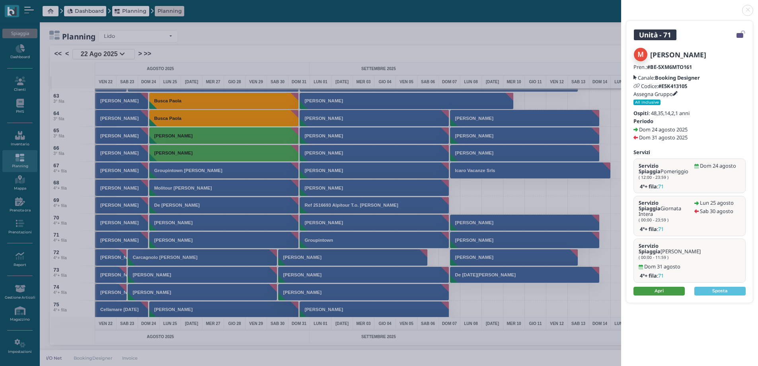
click at [661, 286] on link "Apri" at bounding box center [658, 290] width 51 height 9
click at [621, 6] on link at bounding box center [621, 6] width 0 height 0
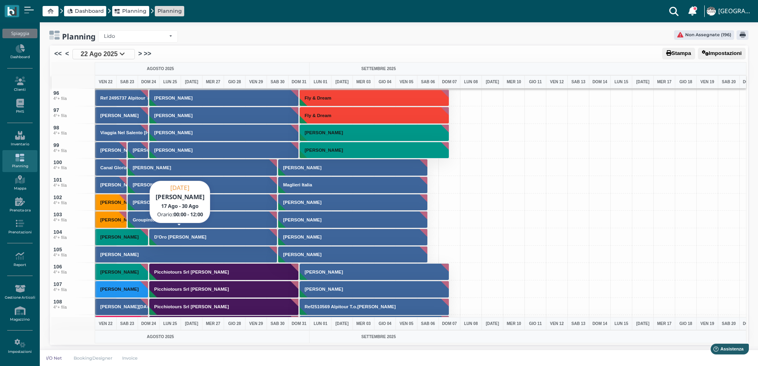
scroll to position [1671, 0]
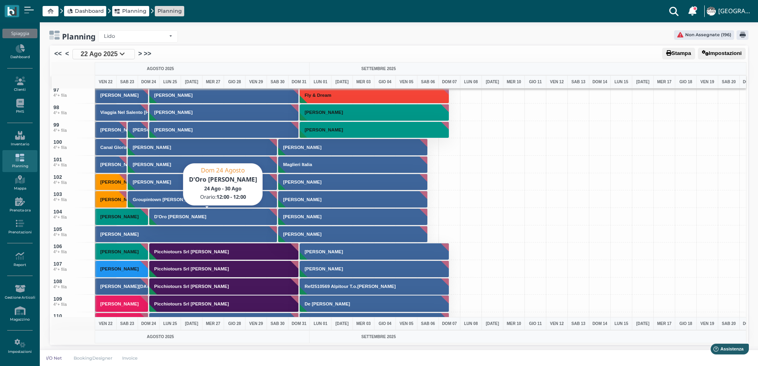
click at [207, 214] on button "D'Oro [PERSON_NAME]" at bounding box center [213, 216] width 128 height 17
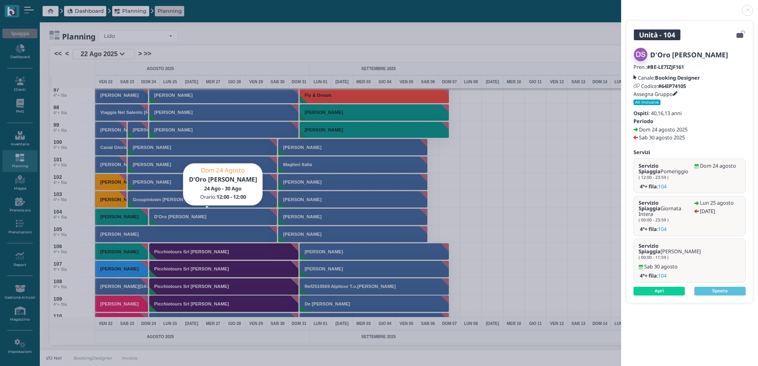
click at [621, 6] on link at bounding box center [621, 6] width 0 height 0
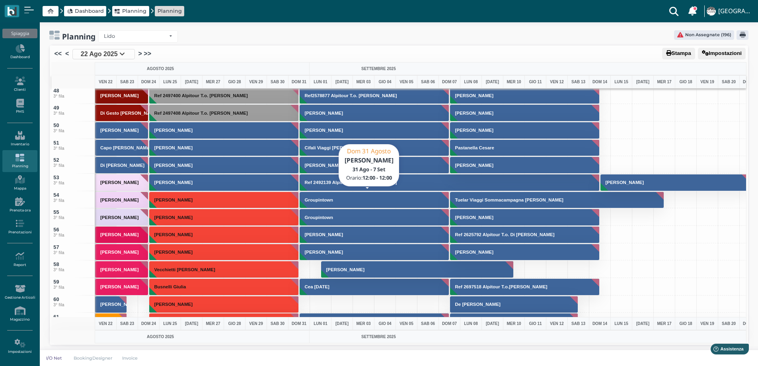
scroll to position [994, 0]
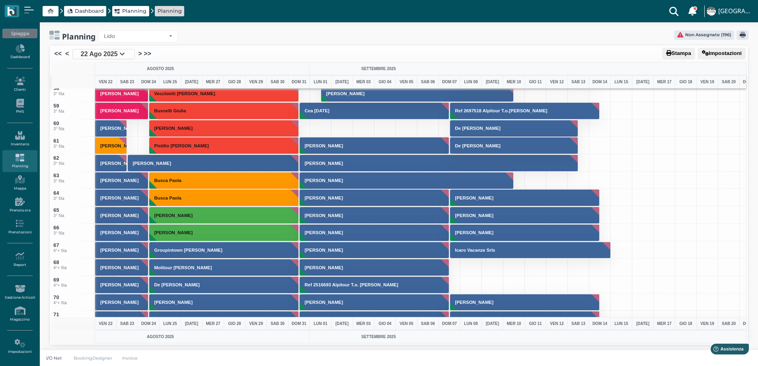
click at [95, 53] on span "22 Ago 2025" at bounding box center [99, 54] width 37 height 10
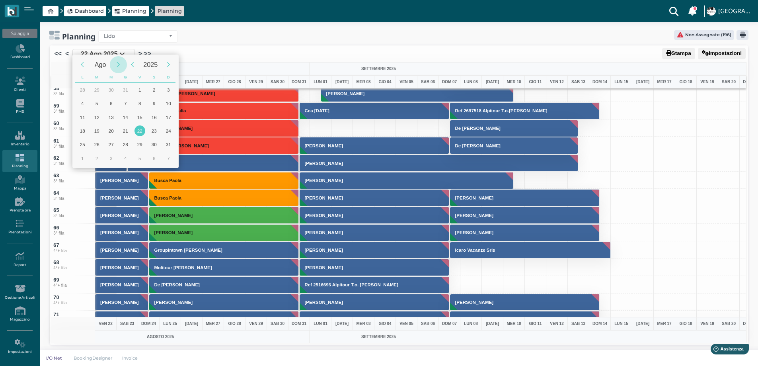
click at [120, 67] on div "Next Month" at bounding box center [118, 64] width 17 height 17
click at [142, 89] on div "5" at bounding box center [139, 89] width 11 height 11
type input "[DATE]"
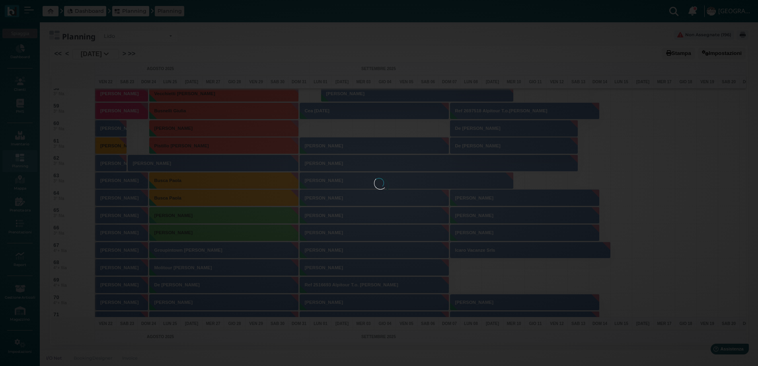
scroll to position [0, 31]
